Goal: Information Seeking & Learning: Learn about a topic

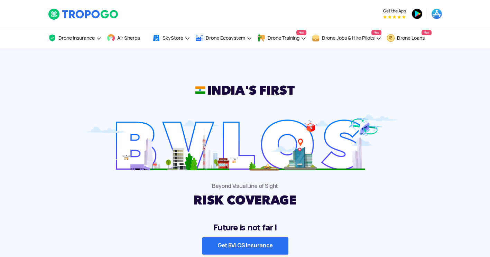
click at [239, 9] on div "Get the App" at bounding box center [312, 14] width 259 height 28
click at [64, 16] on img at bounding box center [83, 14] width 71 height 12
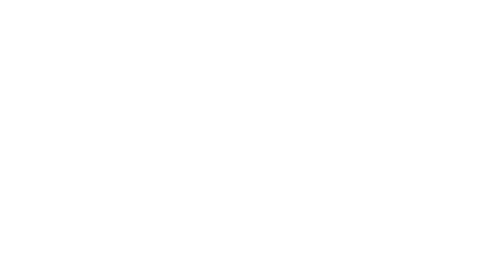
click at [0, 0] on html at bounding box center [0, 0] width 0 height 0
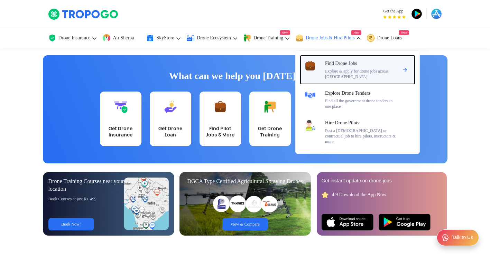
click at [343, 63] on span "Find Drone Jobs" at bounding box center [341, 64] width 32 height 6
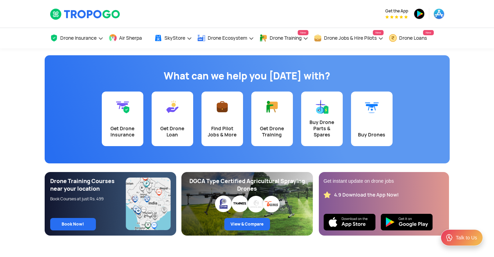
click at [37, 166] on app-banner "What can we help you [DATE] with? Get Drone Insurance Get Drone Loan Find Pilot…" at bounding box center [247, 142] width 494 height 188
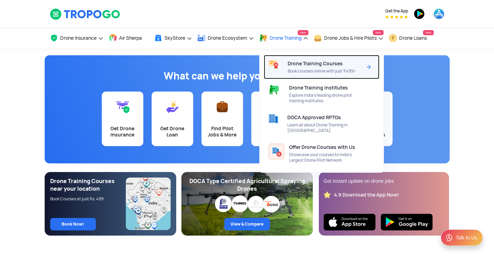
click at [334, 64] on span "Drone Training Courses" at bounding box center [315, 64] width 55 height 6
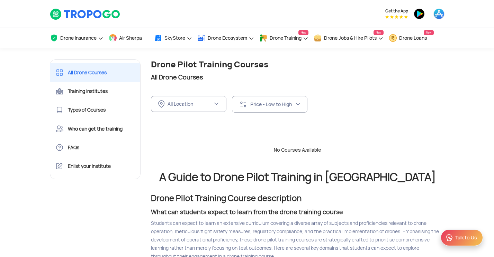
click at [143, 99] on div "All Drone Courses Training Institutes Types of Courses Who can get the training…" at bounding box center [95, 120] width 101 height 120
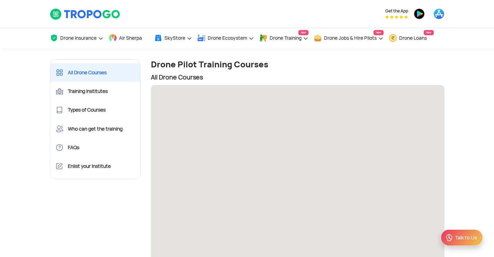
click at [145, 127] on div "All Drone Courses Training Institutes Types of Courses Who can get the training…" at bounding box center [95, 120] width 101 height 120
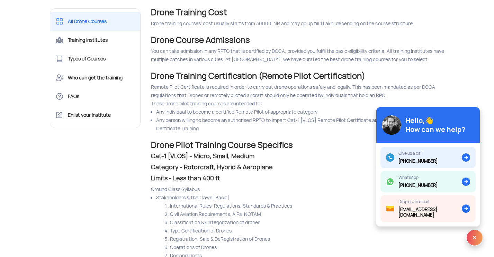
scroll to position [3363, 0]
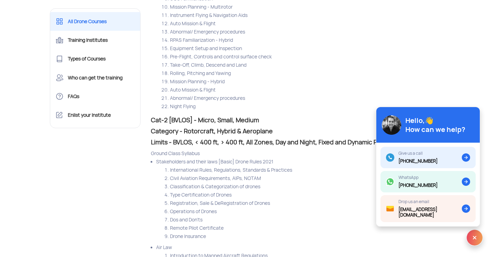
click at [408, 86] on li "Mission Planning - Hybrid" at bounding box center [307, 82] width 274 height 8
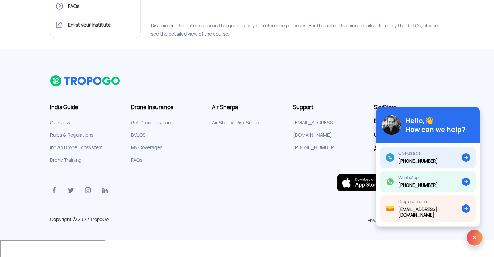
scroll to position [7836, 0]
